Goal: Transaction & Acquisition: Purchase product/service

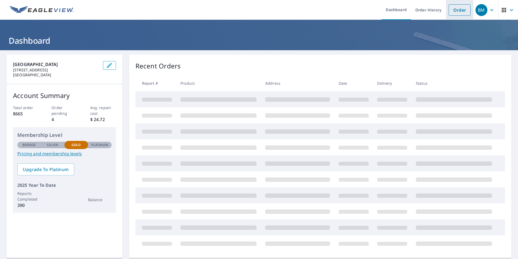
click at [454, 8] on link "Order" at bounding box center [460, 9] width 22 height 11
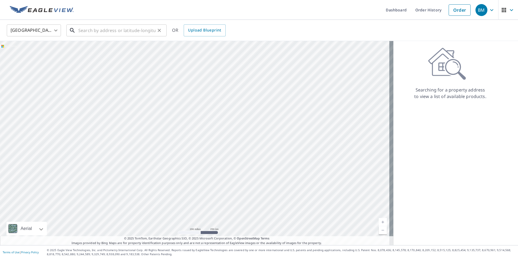
click at [84, 29] on input "text" at bounding box center [116, 30] width 77 height 15
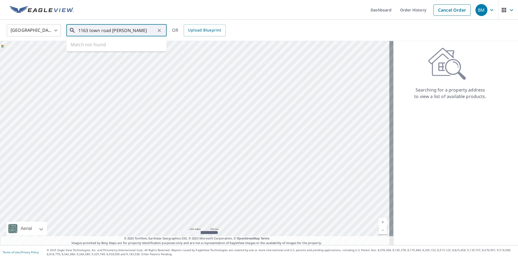
drag, startPoint x: 135, startPoint y: 32, endPoint x: 69, endPoint y: 53, distance: 68.3
click at [69, 53] on div "United States US ​ 1163 town road adrian ​ Match not found OR Upload Blueprint …" at bounding box center [259, 132] width 518 height 225
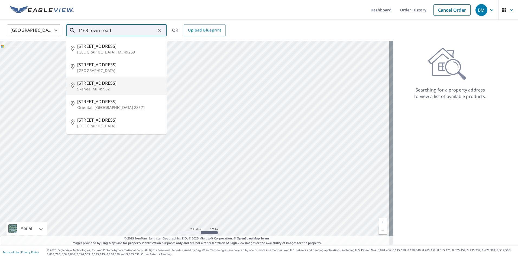
type input "1163 town road"
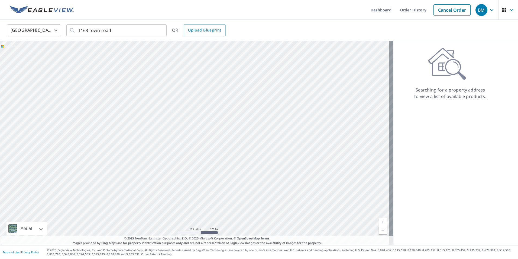
click at [453, 136] on div "Searching for a property address to view a list of available products." at bounding box center [451, 143] width 114 height 204
